Goal: Register for event/course

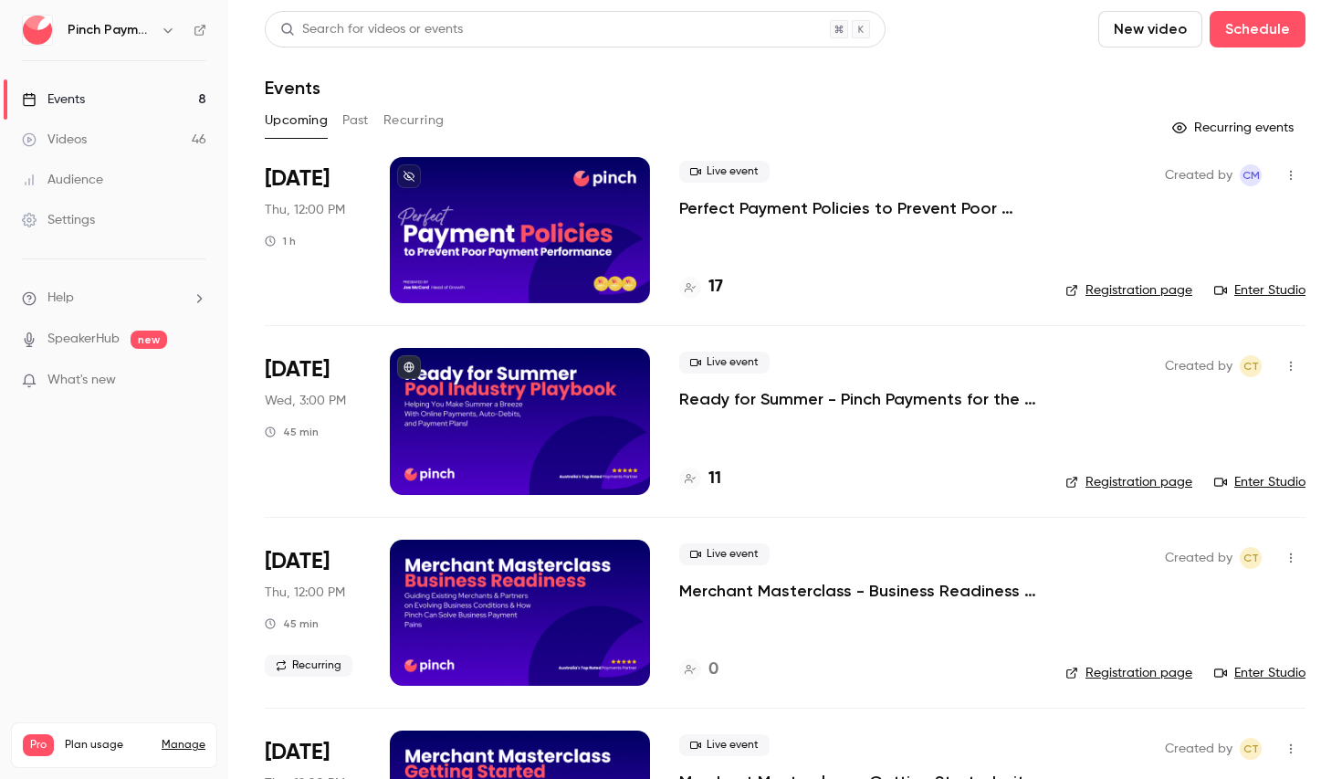
click at [722, 291] on h4 "17" at bounding box center [715, 287] width 15 height 25
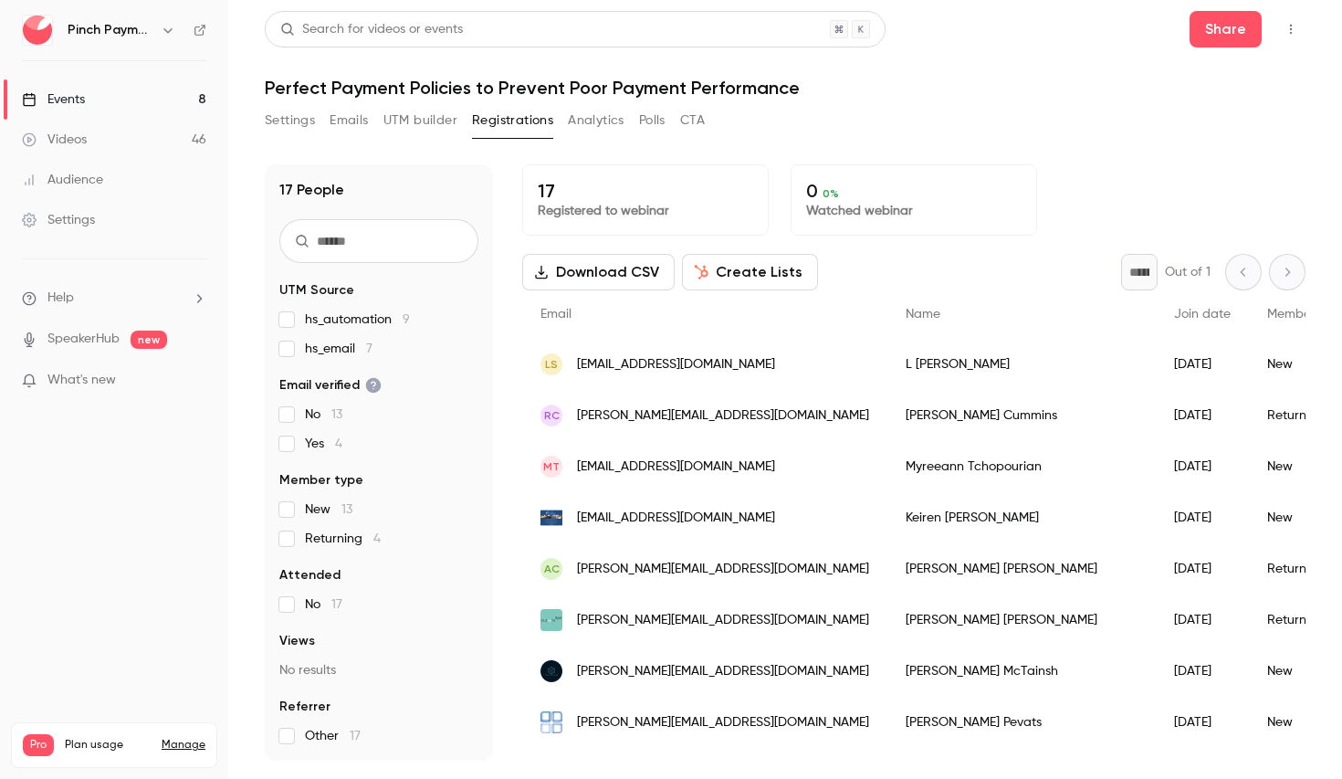
click at [77, 91] on div "Events" at bounding box center [53, 99] width 63 height 18
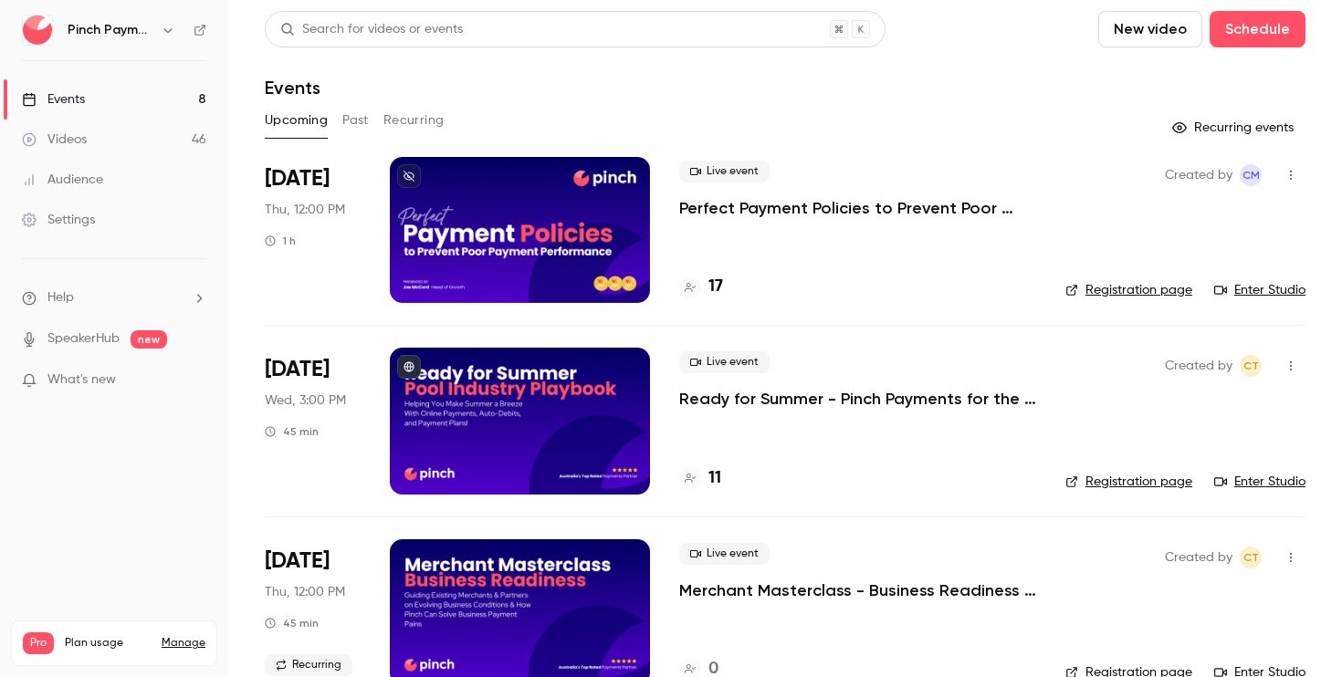
click at [844, 244] on div "Live event Perfect Payment Policies to Prevent Poor Payment Performance 17" at bounding box center [857, 230] width 357 height 146
click at [1248, 288] on link "Enter Studio" at bounding box center [1259, 290] width 91 height 18
